Goal: Task Accomplishment & Management: Manage account settings

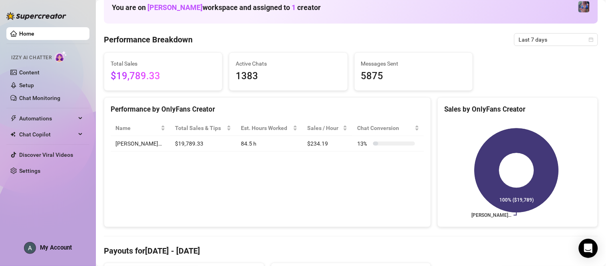
scroll to position [26, 0]
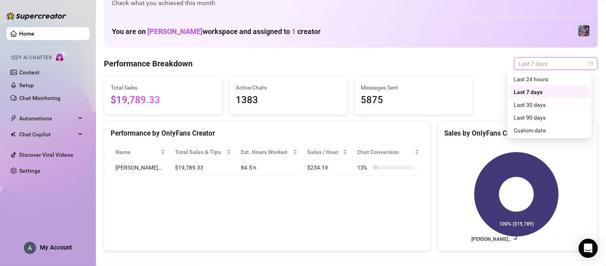
click at [578, 62] on span "Last 7 days" at bounding box center [556, 64] width 74 height 12
click at [562, 110] on div "Last 30 days" at bounding box center [550, 104] width 81 height 13
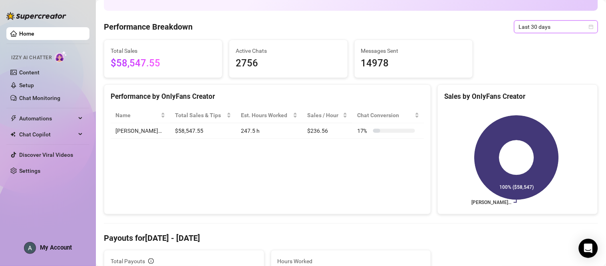
scroll to position [0, 0]
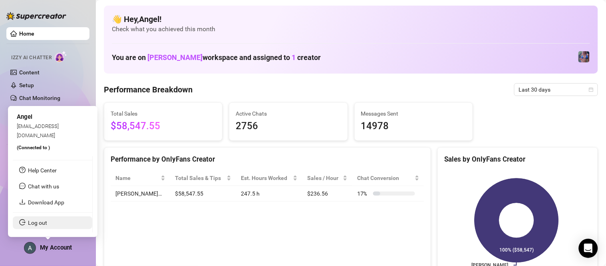
click at [47, 222] on link "Log out" at bounding box center [37, 222] width 19 height 6
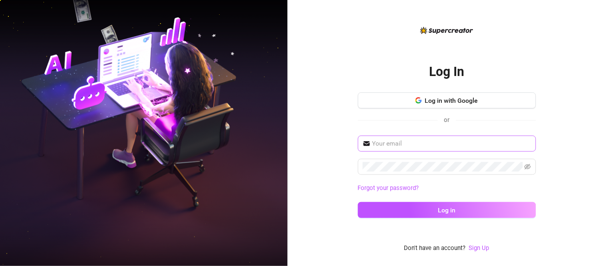
drag, startPoint x: 428, startPoint y: 150, endPoint x: 441, endPoint y: 147, distance: 13.5
click at [441, 147] on span at bounding box center [447, 143] width 178 height 16
click at [441, 147] on input "text" at bounding box center [451, 144] width 159 height 10
type input "[EMAIL_ADDRESS][DOMAIN_NAME]"
click at [358, 202] on button "Log in" at bounding box center [447, 210] width 178 height 16
